Goal: Information Seeking & Learning: Learn about a topic

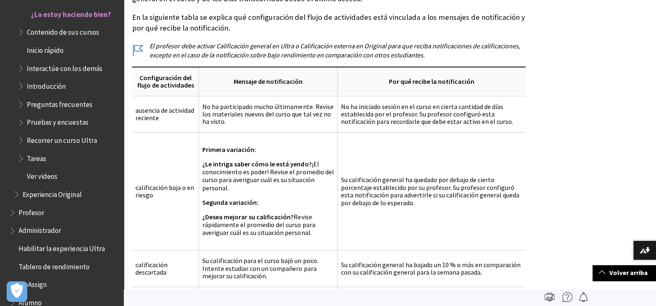
scroll to position [3689, 0]
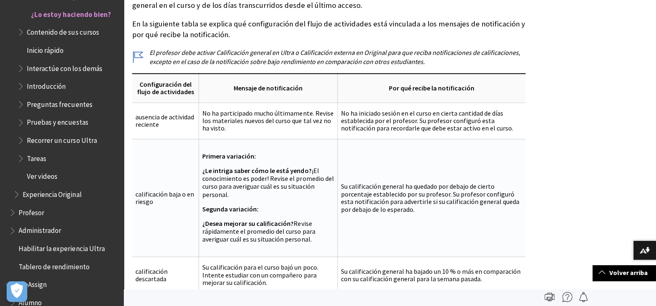
drag, startPoint x: 310, startPoint y: 148, endPoint x: 320, endPoint y: 169, distance: 23.3
click at [320, 169] on p "¿Le intriga saber cómo le está yendo? ¡El conocimiento es poder! Revise el prom…" at bounding box center [268, 183] width 132 height 32
click at [280, 205] on p "Segunda variación:" at bounding box center [268, 209] width 132 height 8
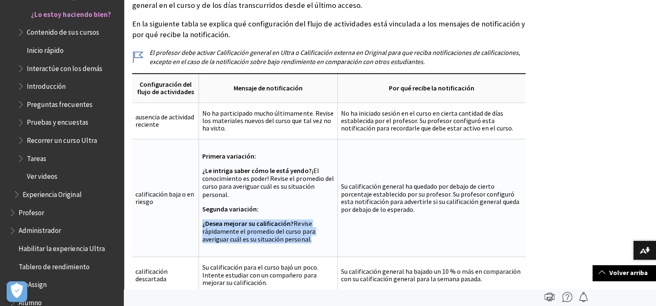
drag, startPoint x: 201, startPoint y: 202, endPoint x: 325, endPoint y: 222, distance: 126.2
click at [325, 222] on td "Primera variación: ¿Le intriga saber cómo le está yendo? ¡El conocimiento es po…" at bounding box center [268, 198] width 139 height 118
click at [382, 200] on td "Su calificación general ha quedado por debajo de cierto porcentaje establecido …" at bounding box center [431, 198] width 188 height 118
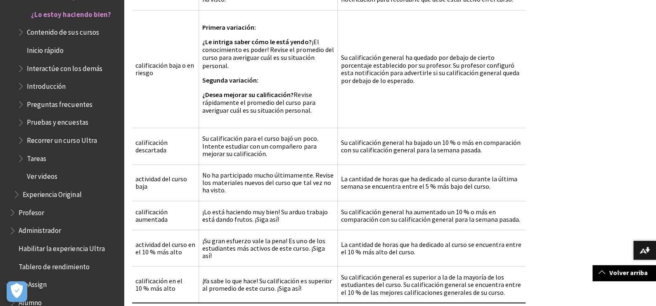
scroll to position [3856, 0]
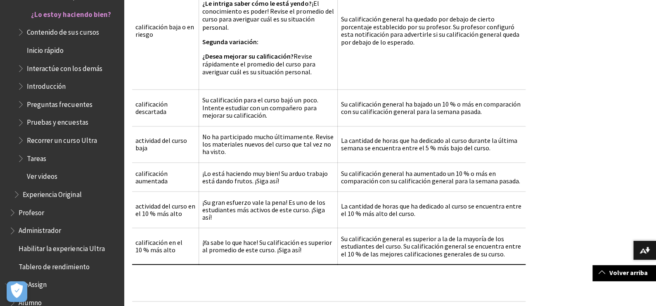
click at [67, 109] on span "Preguntas frecuentes" at bounding box center [59, 102] width 65 height 11
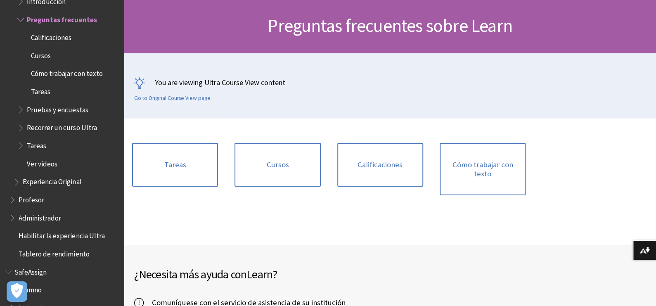
scroll to position [78, 0]
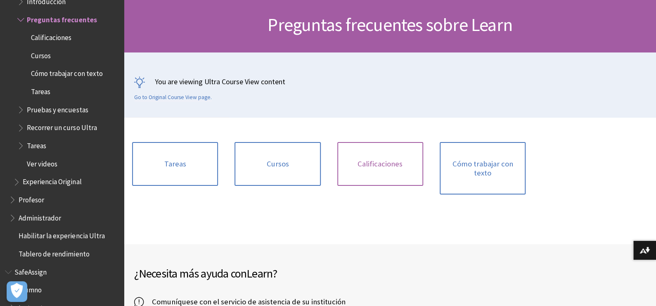
click at [360, 159] on link "Calificaciones" at bounding box center [380, 164] width 86 height 44
